Goal: Transaction & Acquisition: Purchase product/service

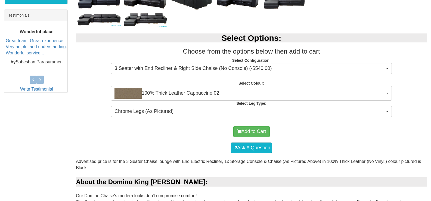
scroll to position [190, 0]
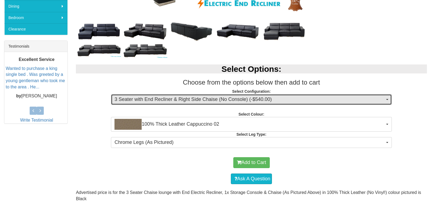
click at [258, 101] on span "3 Seater with End Recliner & Right Side Chaise (No Console) (-$540.00)" at bounding box center [249, 99] width 270 height 7
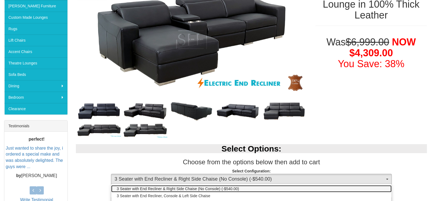
scroll to position [163, 0]
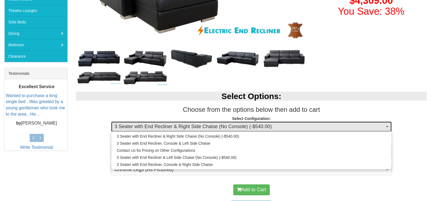
click at [179, 125] on span "3 Seater with End Recliner & Right Side Chaise (No Console) (-$540.00)" at bounding box center [249, 126] width 270 height 7
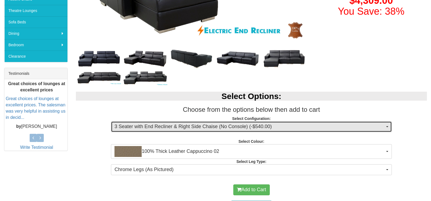
click at [248, 127] on span "3 Seater with End Recliner & Right Side Chaise (No Console) (-$540.00)" at bounding box center [249, 126] width 270 height 7
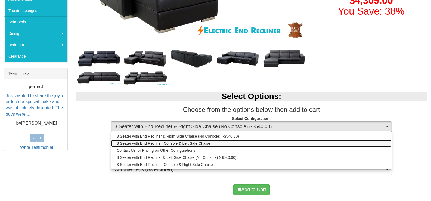
click at [174, 143] on span "3 Seater with End Recliner, Console & Left Side Chaise" at bounding box center [163, 142] width 93 height 5
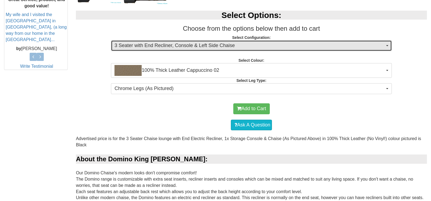
scroll to position [245, 0]
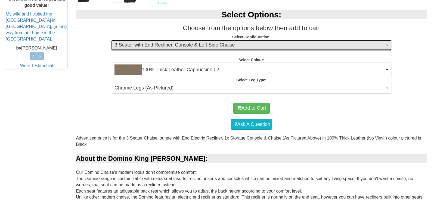
click at [196, 42] on span "3 Seater with End Recliner, Console & Left Side Chaise" at bounding box center [249, 45] width 270 height 7
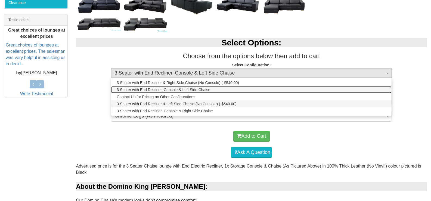
scroll to position [190, 0]
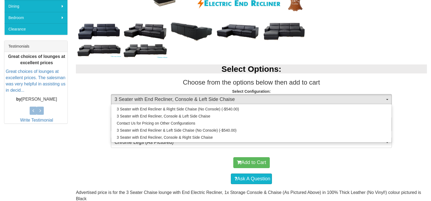
click at [109, 124] on div "Select Options: Choose from the options below then add to cart Select Configura…" at bounding box center [251, 105] width 359 height 93
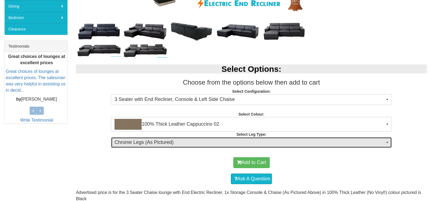
click at [150, 144] on span "Chrome Legs (As Pictured)" at bounding box center [249, 142] width 270 height 7
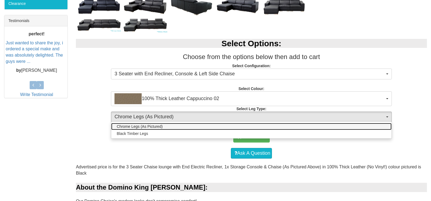
scroll to position [217, 0]
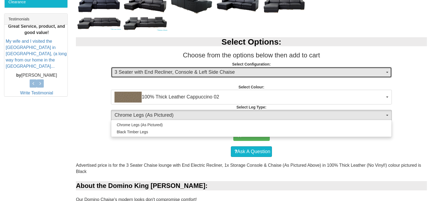
click at [182, 72] on span "3 Seater with End Recliner, Console & Left Side Chaise" at bounding box center [249, 72] width 270 height 7
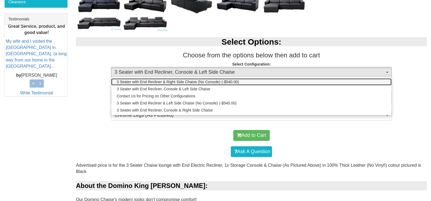
click at [179, 81] on span "3 Seater with End Recliner & Right Side Chaise (No Console) (-$540.00)" at bounding box center [178, 81] width 122 height 5
select select "2010"
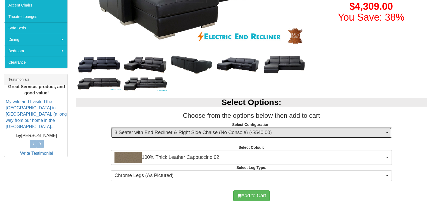
scroll to position [190, 0]
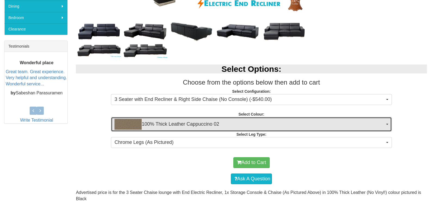
click at [179, 126] on span "100% Thick Leather Cappuccino 02" at bounding box center [249, 124] width 270 height 11
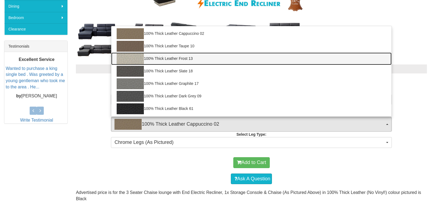
click at [172, 57] on link "100% Thick Leather Frost 13" at bounding box center [251, 58] width 280 height 12
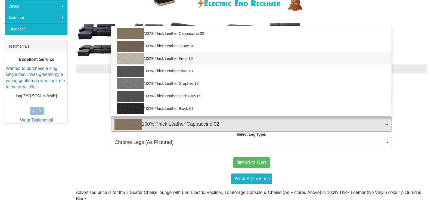
select select "1946"
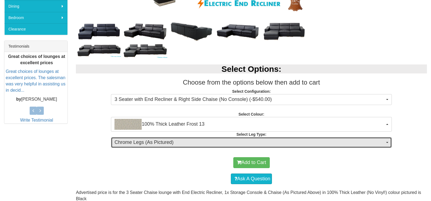
click at [267, 142] on span "Chrome Legs (As Pictured)" at bounding box center [249, 142] width 270 height 7
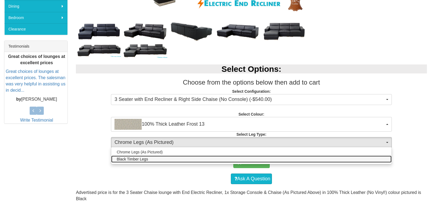
click at [146, 159] on span "Black Timber Legs" at bounding box center [132, 158] width 31 height 5
select select "1716"
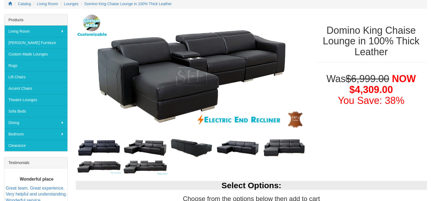
scroll to position [27, 0]
